Goal: Task Accomplishment & Management: Manage account settings

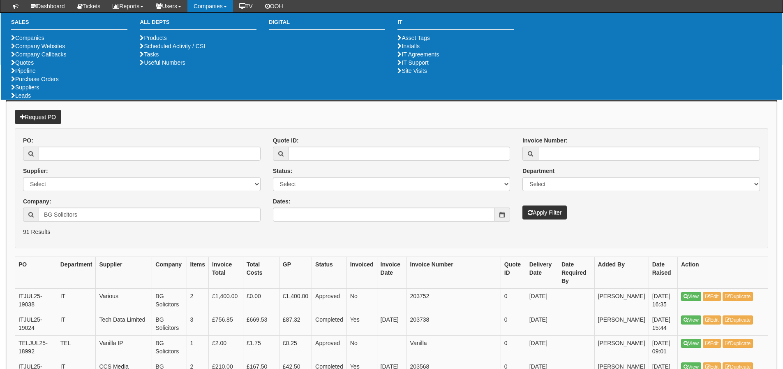
scroll to position [165, 0]
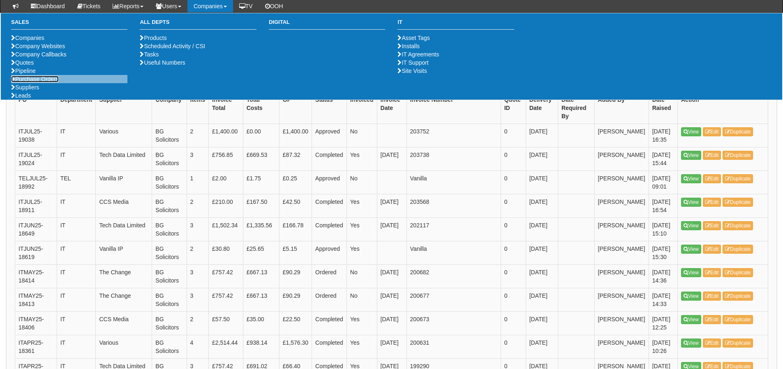
click at [49, 82] on link "Purchase Orders" at bounding box center [35, 79] width 48 height 7
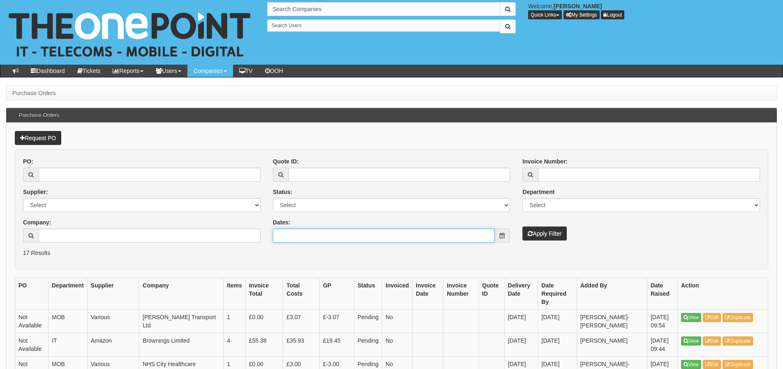
click at [321, 238] on input "Dates:" at bounding box center [384, 235] width 222 height 14
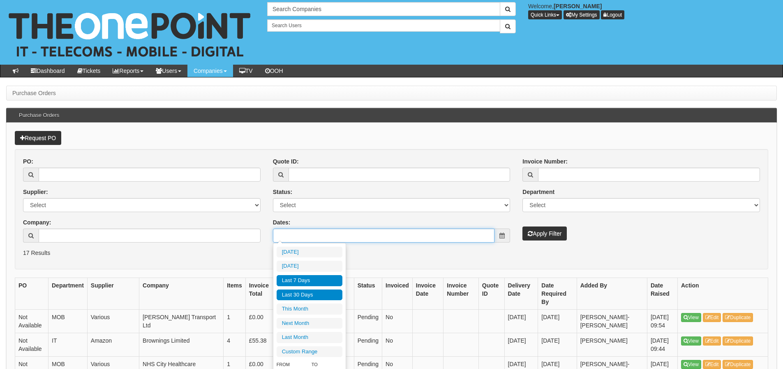
type input "2025-09-02"
type input "2025-08-05"
type input "2025-09-03"
type input "2025-08-05"
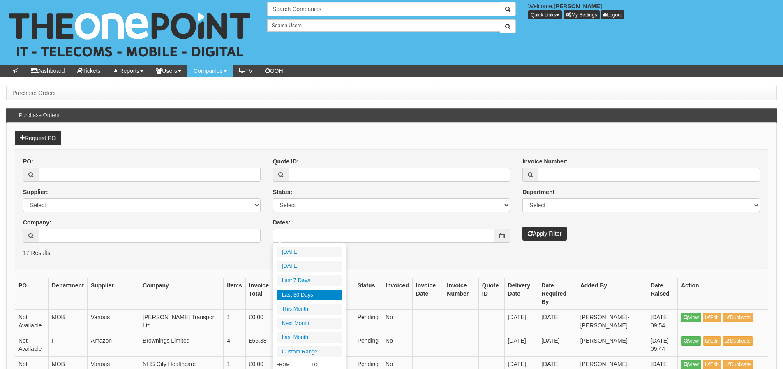
click at [320, 294] on li "Last 30 Days" at bounding box center [310, 294] width 66 height 11
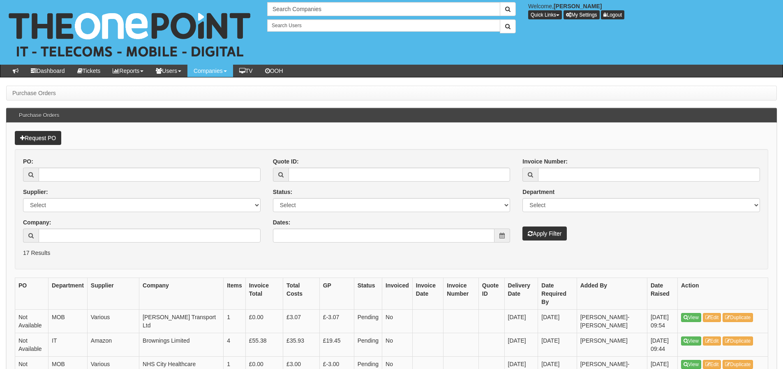
type input "2025-08-05 - 2025-09-03"
click at [561, 231] on button "Apply Filter" at bounding box center [545, 233] width 44 height 14
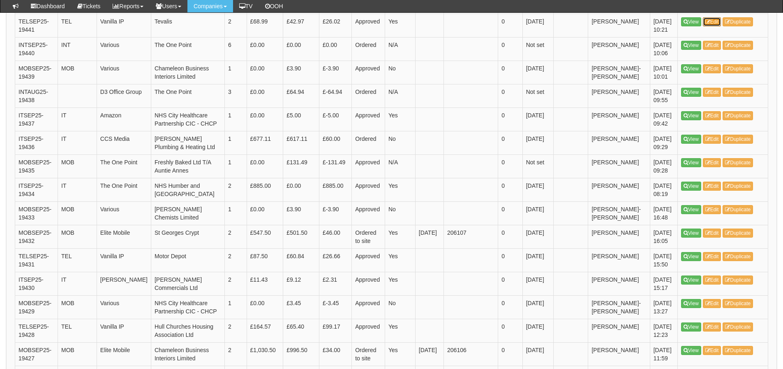
scroll to position [617, 0]
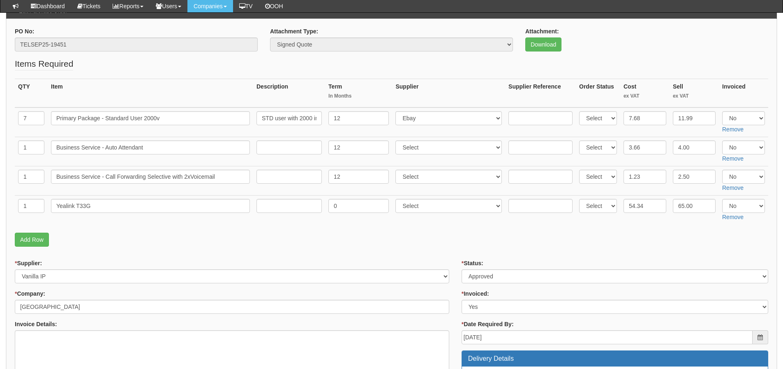
scroll to position [82, 0]
click at [536, 45] on link "Download" at bounding box center [544, 45] width 36 height 14
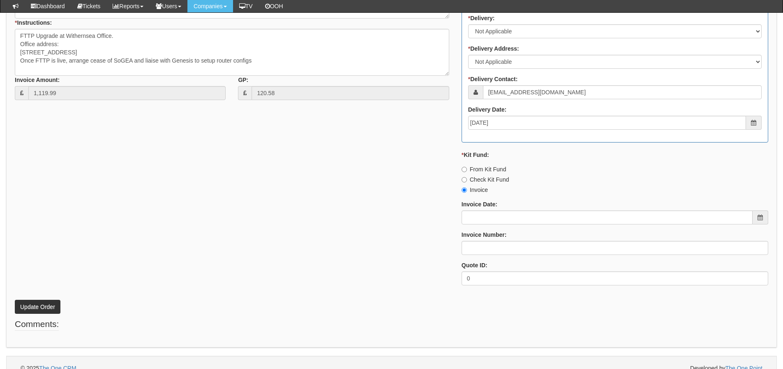
scroll to position [423, 0]
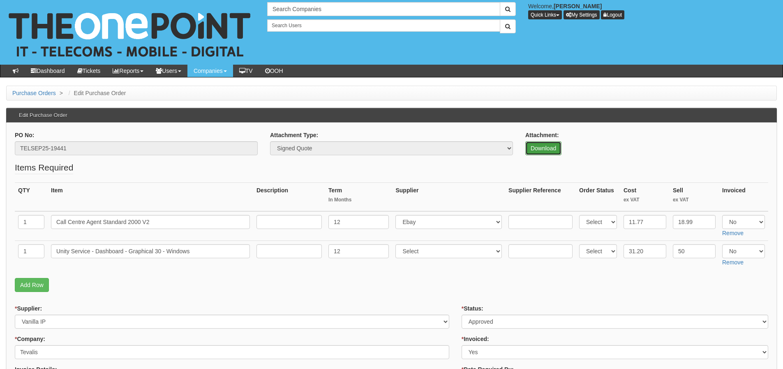
click at [534, 151] on link "Download" at bounding box center [544, 148] width 36 height 14
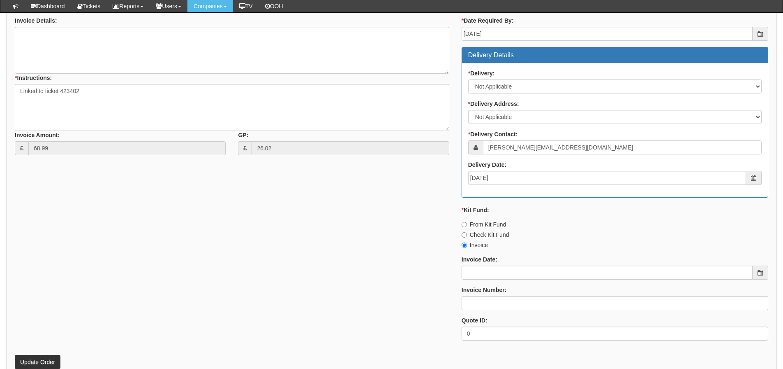
scroll to position [370, 0]
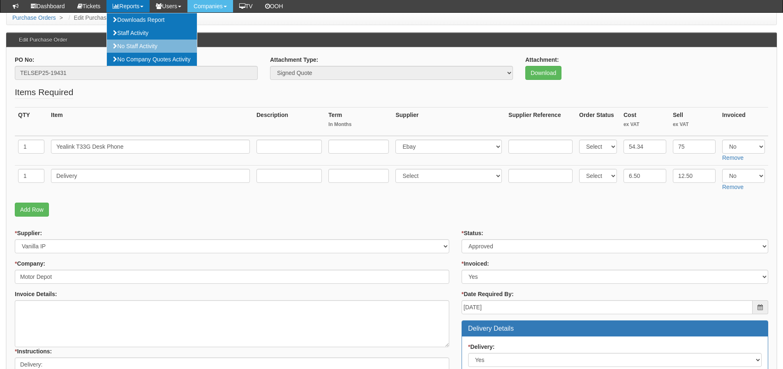
scroll to position [123, 0]
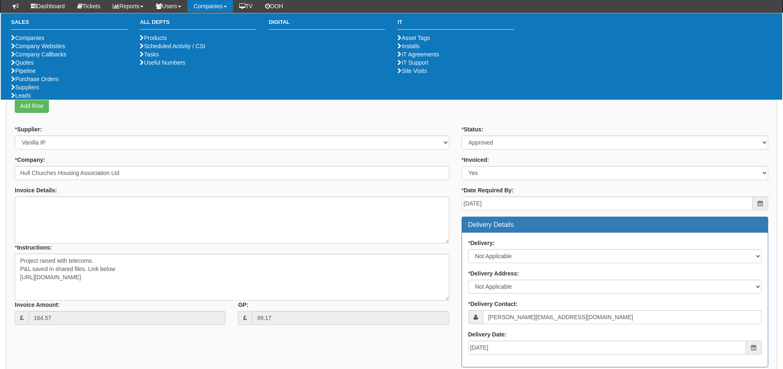
scroll to position [165, 0]
